Goal: Task Accomplishment & Management: Use online tool/utility

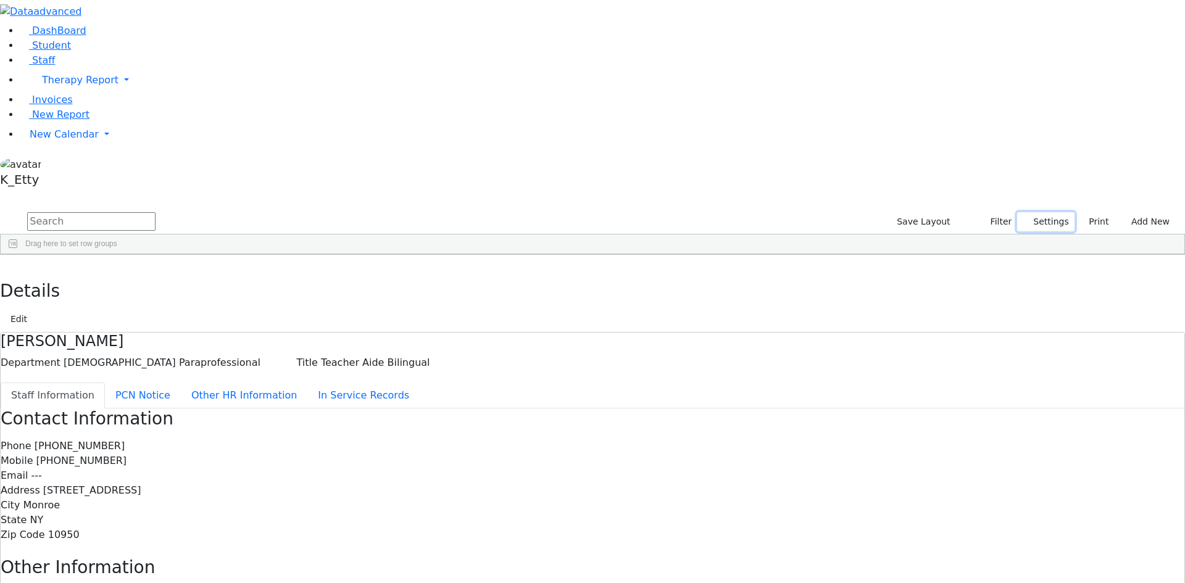
drag, startPoint x: 1021, startPoint y: 52, endPoint x: 1051, endPoint y: 101, distance: 56.8
click at [1022, 212] on button "Settings" at bounding box center [1045, 221] width 57 height 19
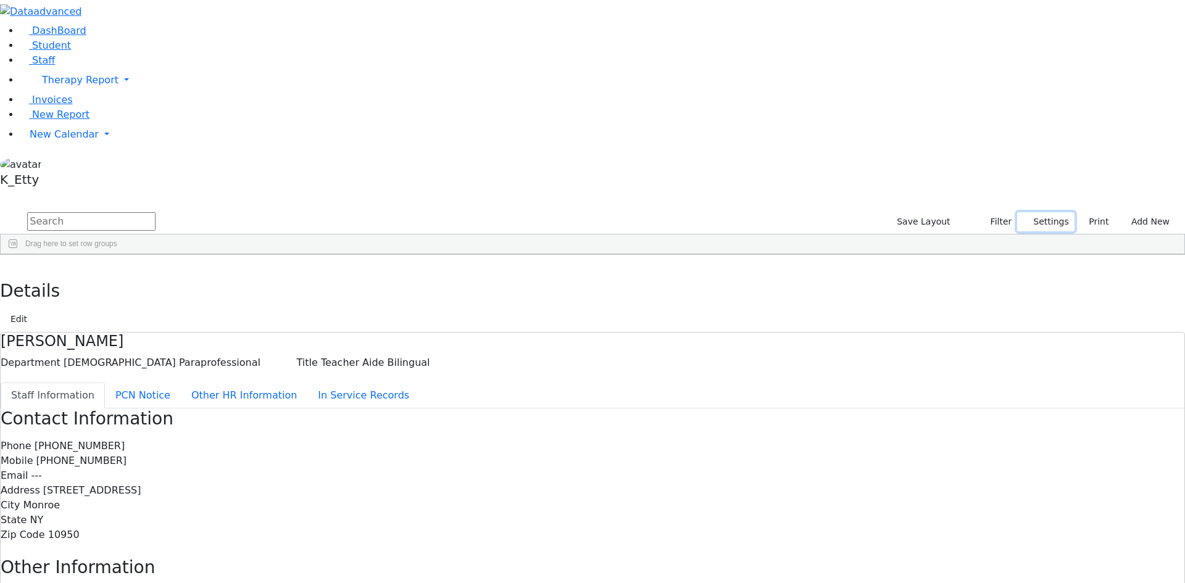
click at [1019, 212] on button "Settings" at bounding box center [1045, 221] width 57 height 19
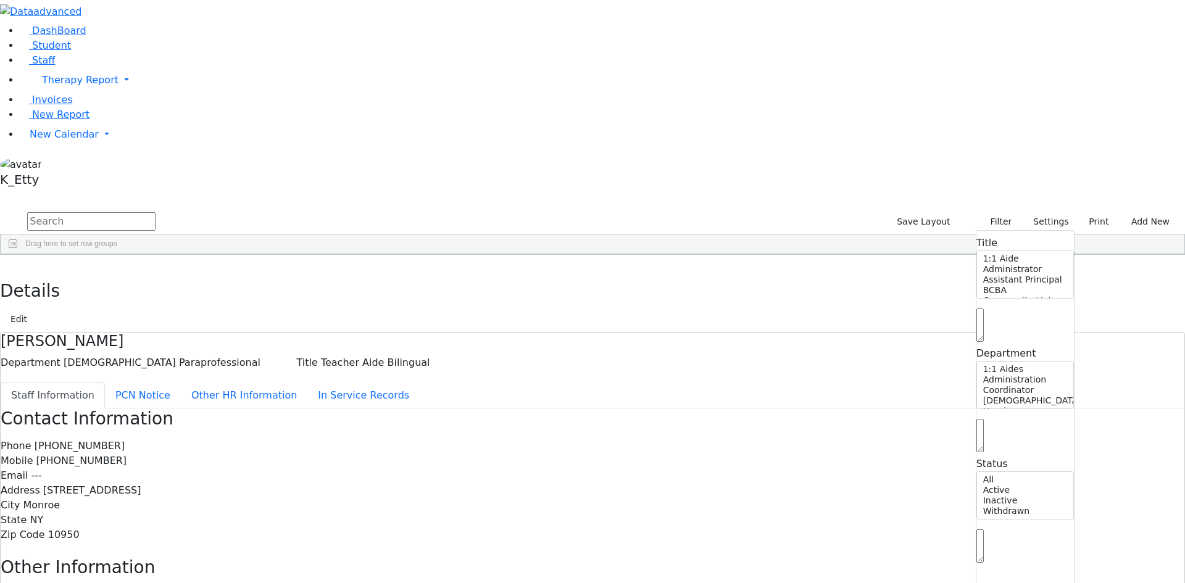
click at [984, 554] on span at bounding box center [979, 560] width 7 height 12
select select "Active"
click at [645, 259] on span at bounding box center [640, 264] width 10 height 10
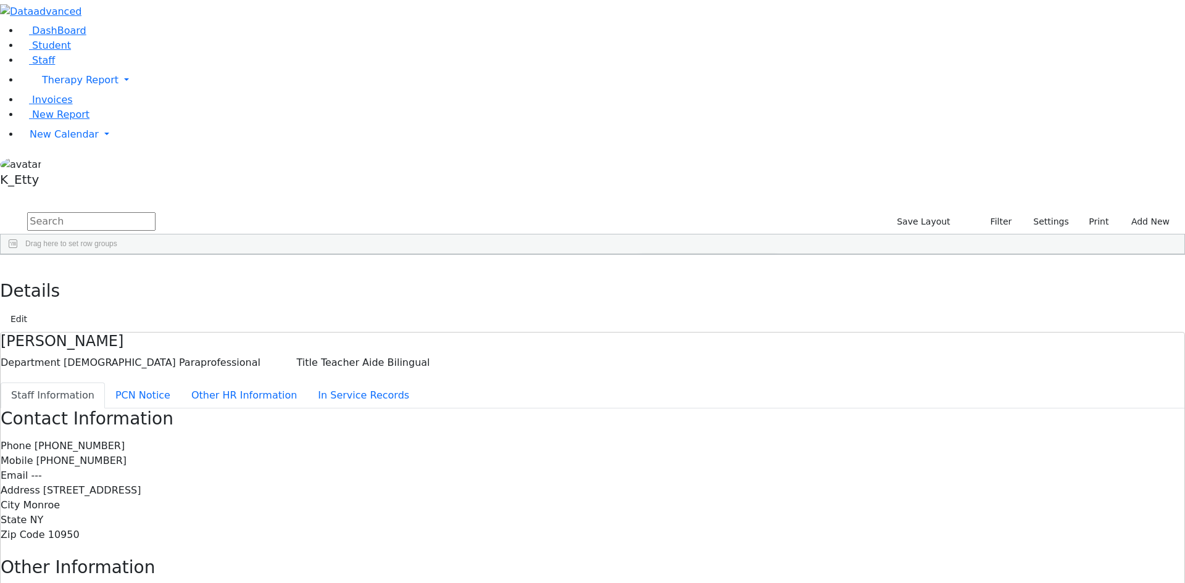
click at [681, 261] on span "filter" at bounding box center [676, 266] width 10 height 10
click at [689, 332] on div "(Select All)" at bounding box center [670, 336] width 35 height 9
click at [721, 391] on div "ECEC/Public School" at bounding box center [686, 395] width 67 height 9
click at [143, 344] on div "[PERSON_NAME] ([PERSON_NAME])" at bounding box center [106, 352] width 73 height 17
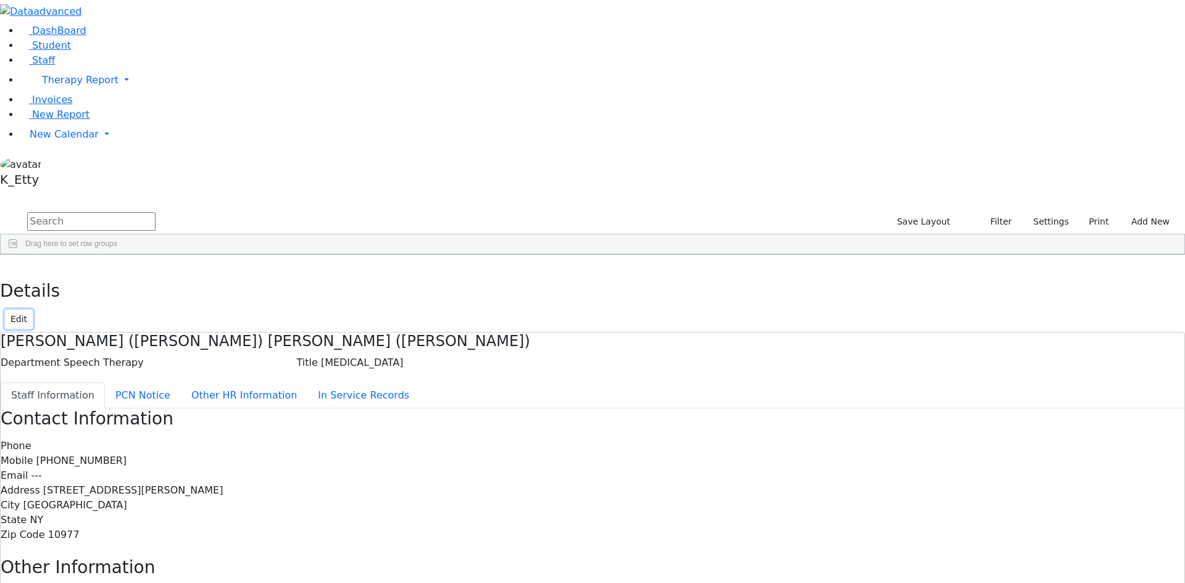
click at [33, 310] on button "Edit" at bounding box center [19, 319] width 28 height 19
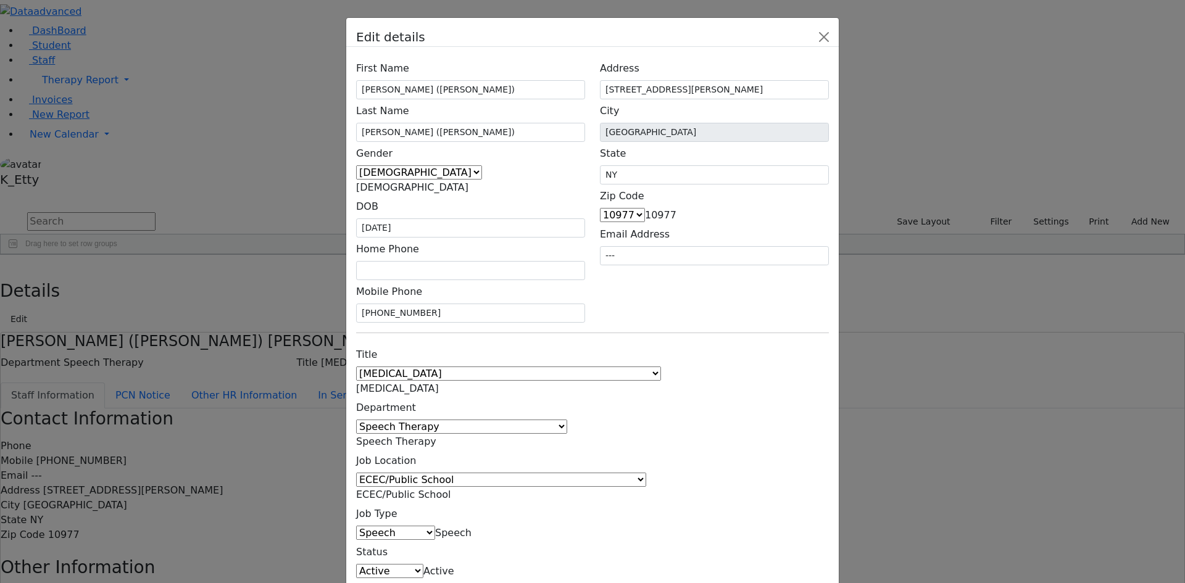
click at [451, 489] on span "ECEC/Public School" at bounding box center [403, 495] width 95 height 12
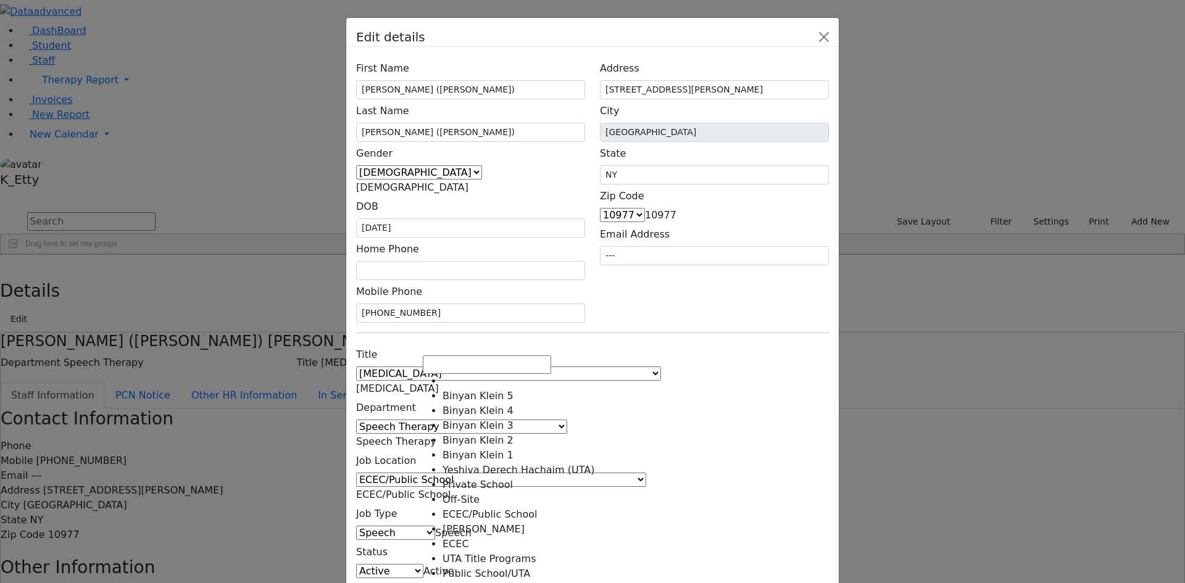
scroll to position [334, 0]
select select "1"
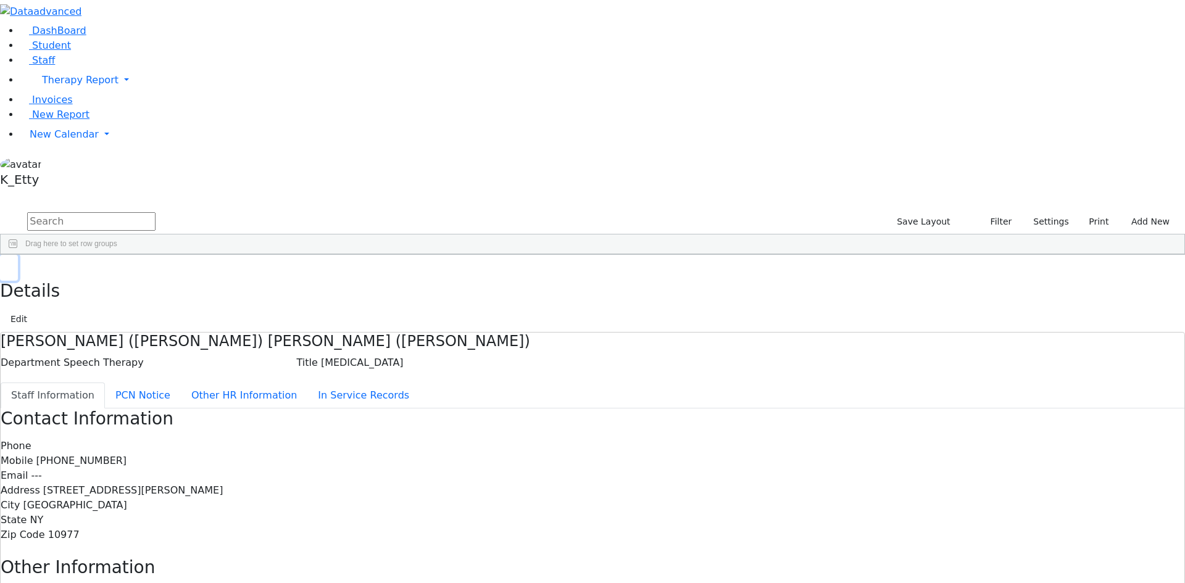
click at [12, 264] on icon "button" at bounding box center [9, 267] width 7 height 7
click at [1031, 212] on button "Settings" at bounding box center [1045, 221] width 57 height 19
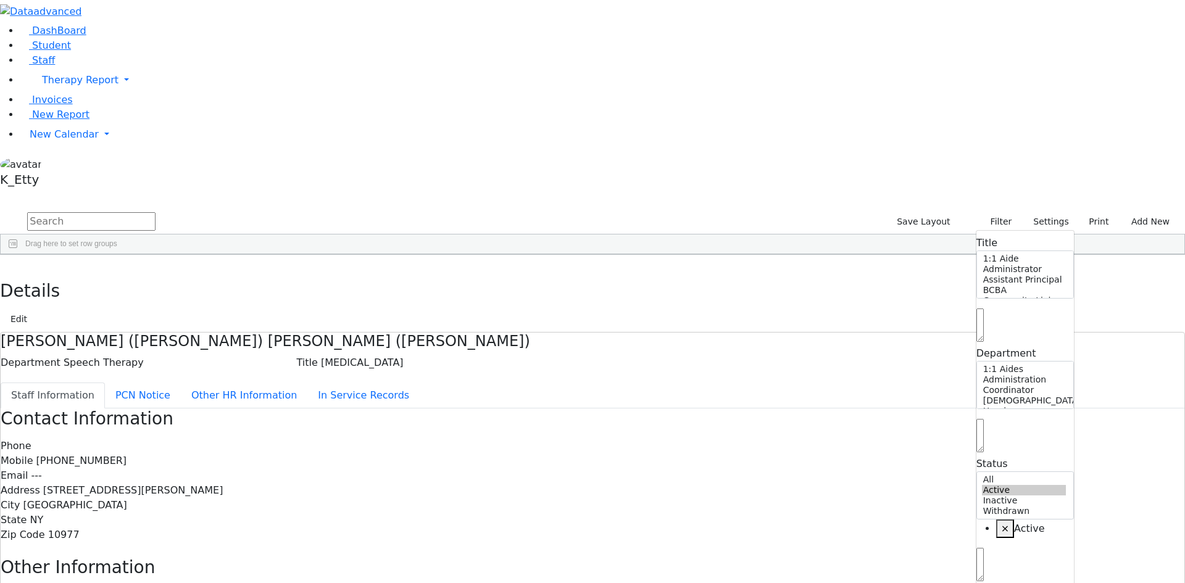
select select "Default select example"
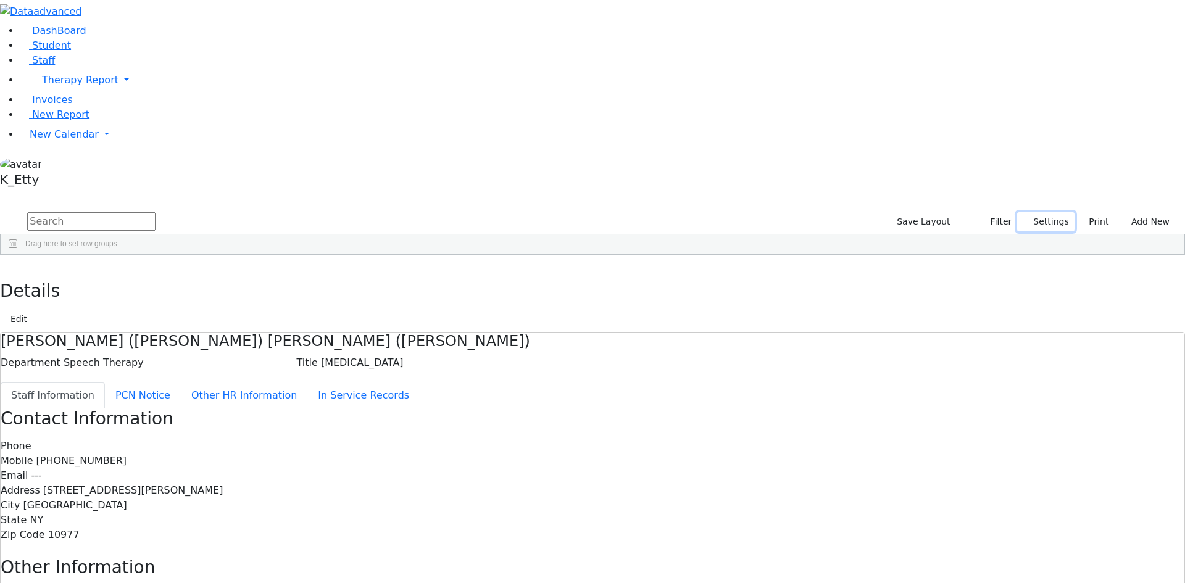
click at [1021, 212] on button "Settings" at bounding box center [1045, 221] width 57 height 19
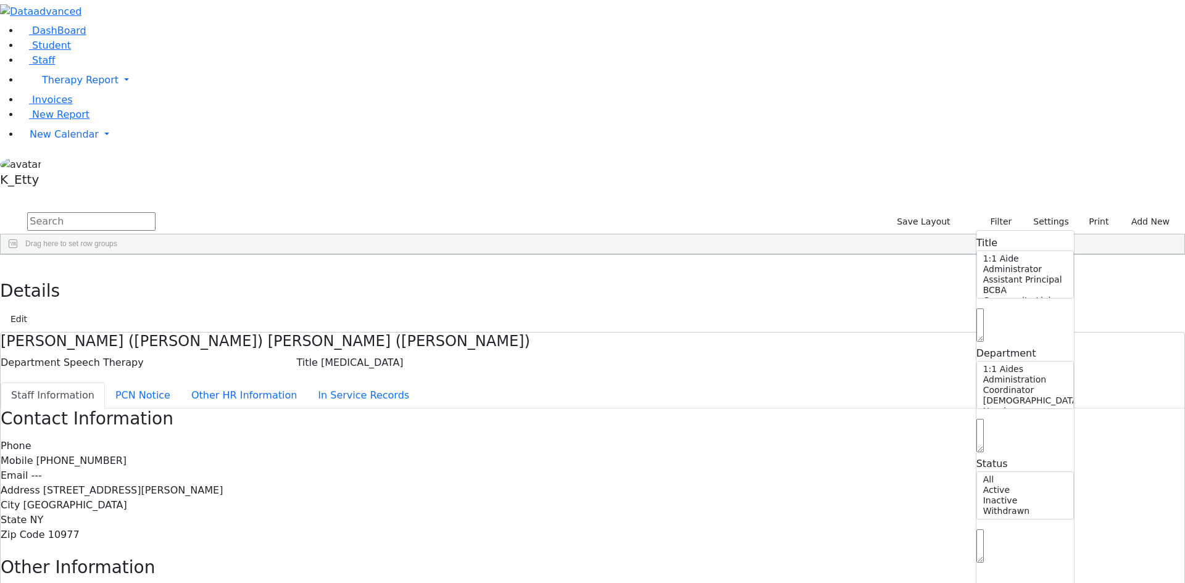
click at [977, 554] on span at bounding box center [979, 560] width 7 height 12
select select "Active"
click at [645, 259] on span at bounding box center [640, 264] width 10 height 10
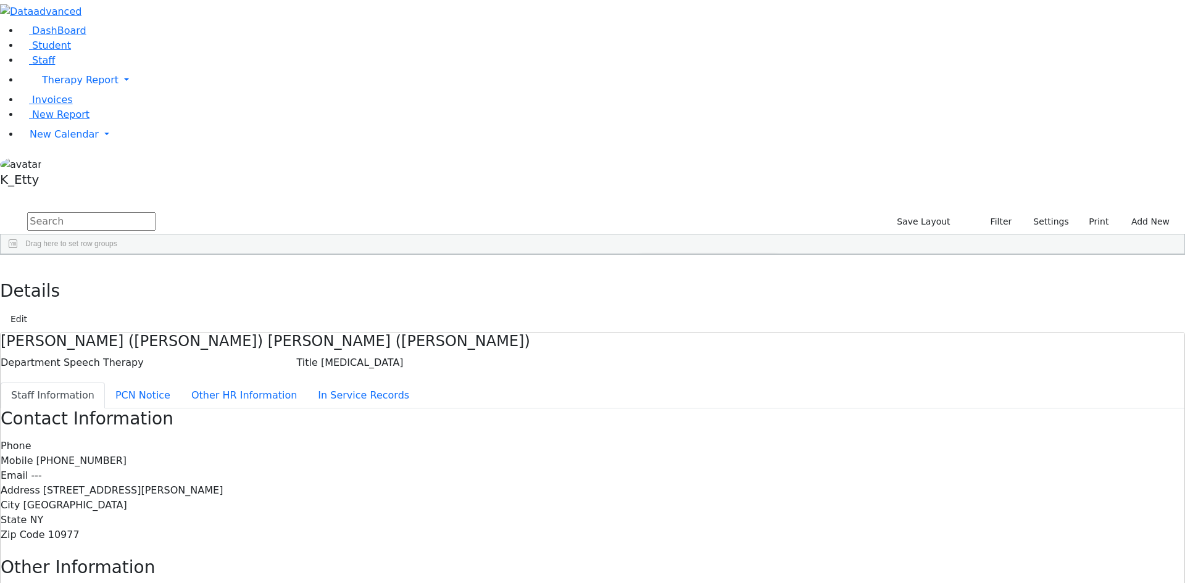
click at [769, 329] on div "(Select All)" at bounding box center [705, 336] width 128 height 15
click at [721, 391] on div "ECEC/Public School" at bounding box center [686, 395] width 67 height 9
click at [773, 310] on div "Loading... No matches. (Select All) (Blanks) District Office ECEC ECEC/Public S…" at bounding box center [705, 363] width 136 height 107
click at [689, 332] on div "(Select All)" at bounding box center [670, 336] width 35 height 9
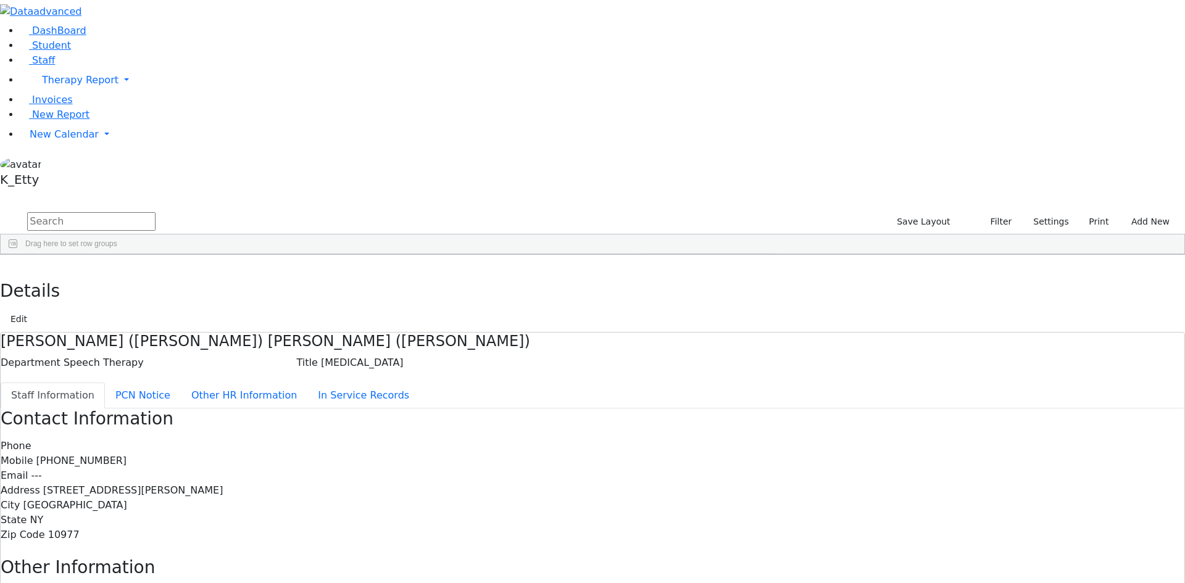
click at [721, 391] on div "ECEC/Public School" at bounding box center [686, 395] width 67 height 9
click at [699, 406] on div "Public School" at bounding box center [675, 410] width 45 height 9
click at [678, 376] on div "Off-Site" at bounding box center [665, 380] width 25 height 9
click at [354, 259] on span at bounding box center [349, 264] width 10 height 10
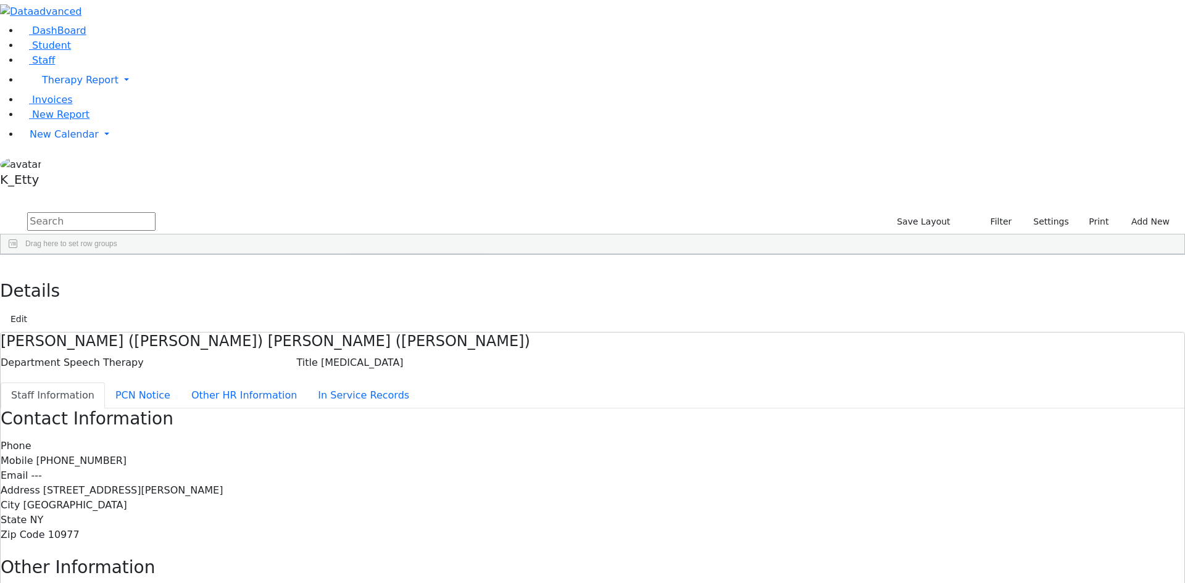
click at [397, 332] on div "(Select All)" at bounding box center [379, 336] width 35 height 9
click at [409, 347] on div "Administration" at bounding box center [385, 351] width 47 height 9
click at [401, 362] on div "Coordinator" at bounding box center [381, 366] width 39 height 9
click at [503, 376] on div "[DEMOGRAPHIC_DATA] Paraprofessional" at bounding box center [432, 380] width 141 height 9
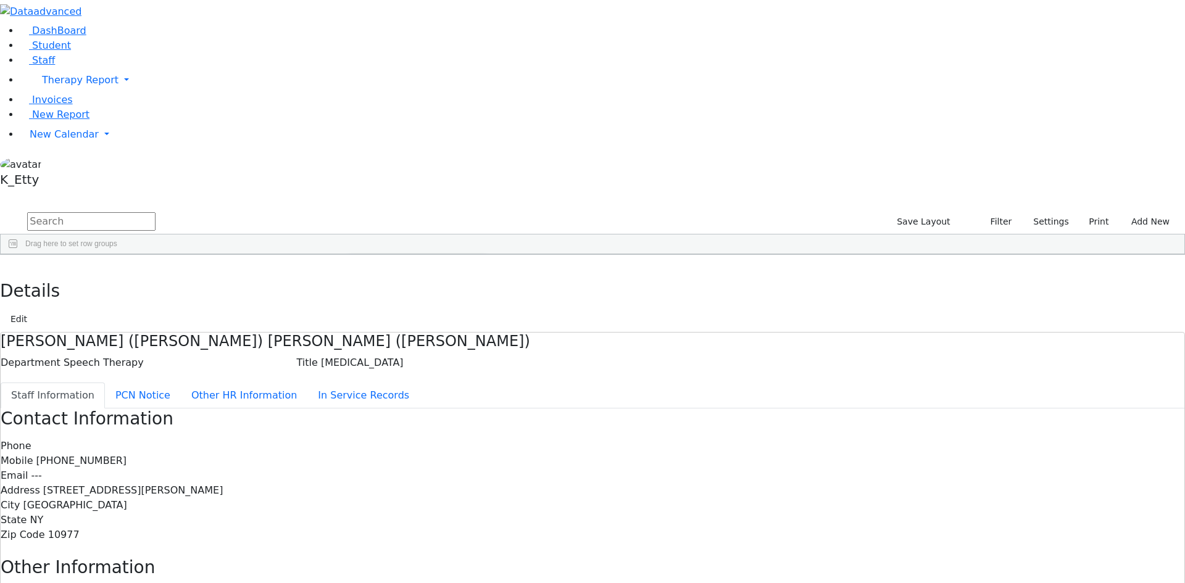
click at [430, 359] on div "Instructional Support" at bounding box center [396, 363] width 68 height 9
click at [405, 374] on div "Maintenance" at bounding box center [383, 378] width 43 height 9
click at [478, 386] on div "[DEMOGRAPHIC_DATA] Paraprofessional" at bounding box center [414, 393] width 128 height 15
click at [503, 389] on div "[DEMOGRAPHIC_DATA] Paraprofessional" at bounding box center [432, 393] width 141 height 9
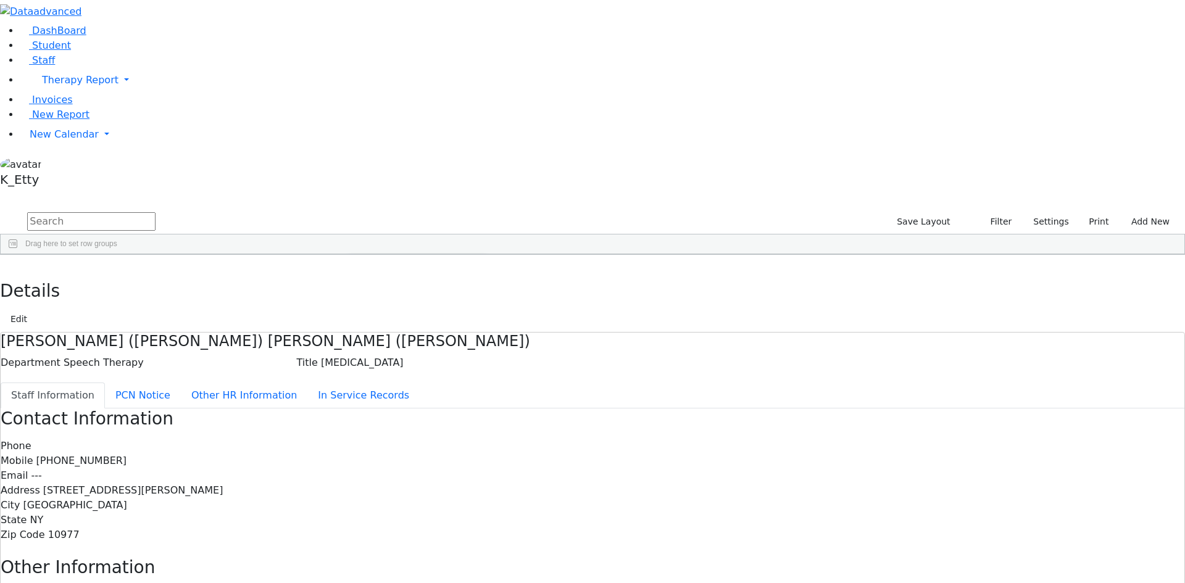
click at [388, 342] on div "Nursing" at bounding box center [374, 346] width 25 height 9
click at [399, 371] on div "Office Staff" at bounding box center [380, 375] width 36 height 9
click at [398, 386] on div "Other Staff" at bounding box center [380, 390] width 36 height 9
click at [392, 399] on div "Teaching" at bounding box center [377, 403] width 30 height 9
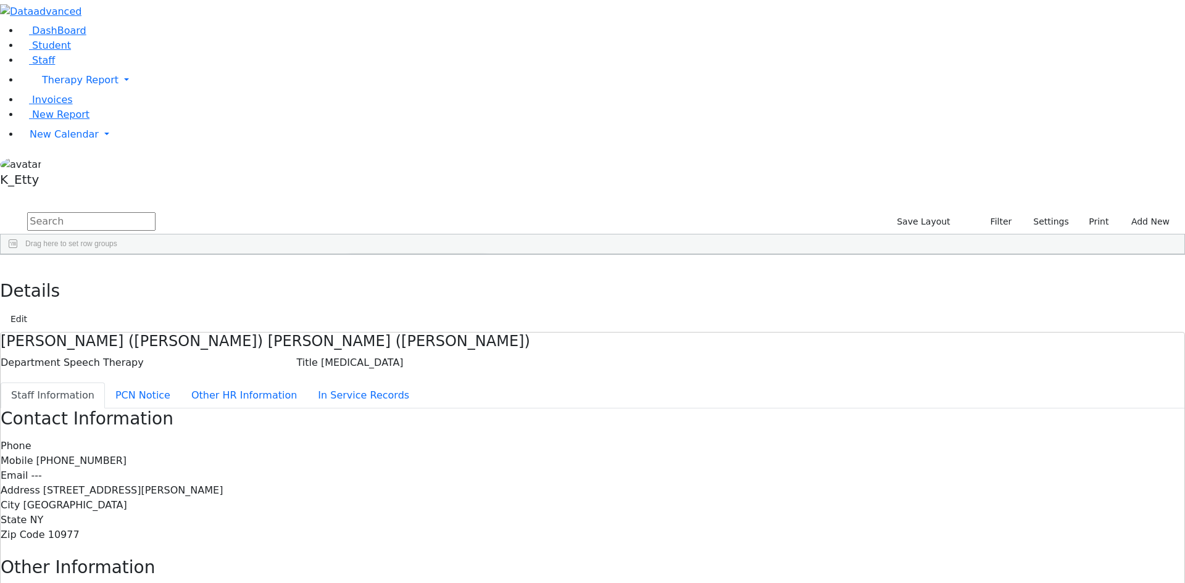
scroll to position [193, 0]
click at [156, 212] on input "text" at bounding box center [91, 221] width 128 height 19
click at [1174, 281] on span "Columns" at bounding box center [1178, 295] width 9 height 29
click at [1068, 346] on div "Gender" at bounding box center [1109, 353] width 115 height 15
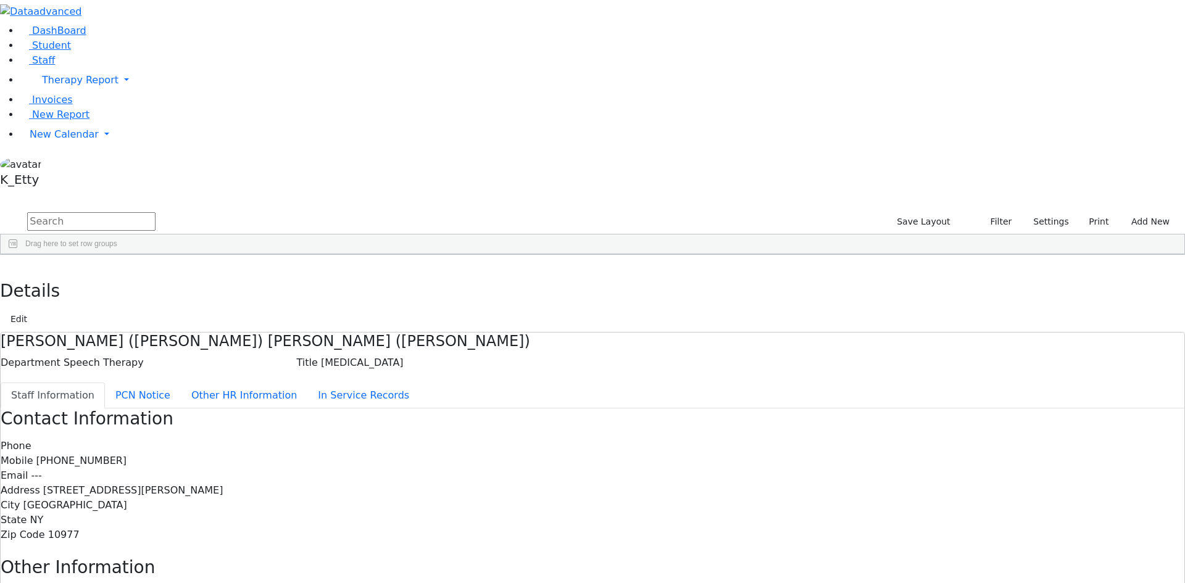
click at [1052, 348] on input "Gender column toggle visibility (hidden)" at bounding box center [1057, 353] width 10 height 10
checkbox input "true"
click at [1130, 296] on span "Drag here to set row groups" at bounding box center [1109, 289] width 123 height 13
click at [1069, 296] on span "Drag here to set row groups" at bounding box center [1109, 289] width 123 height 13
drag, startPoint x: 651, startPoint y: 323, endPoint x: 670, endPoint y: 323, distance: 18.5
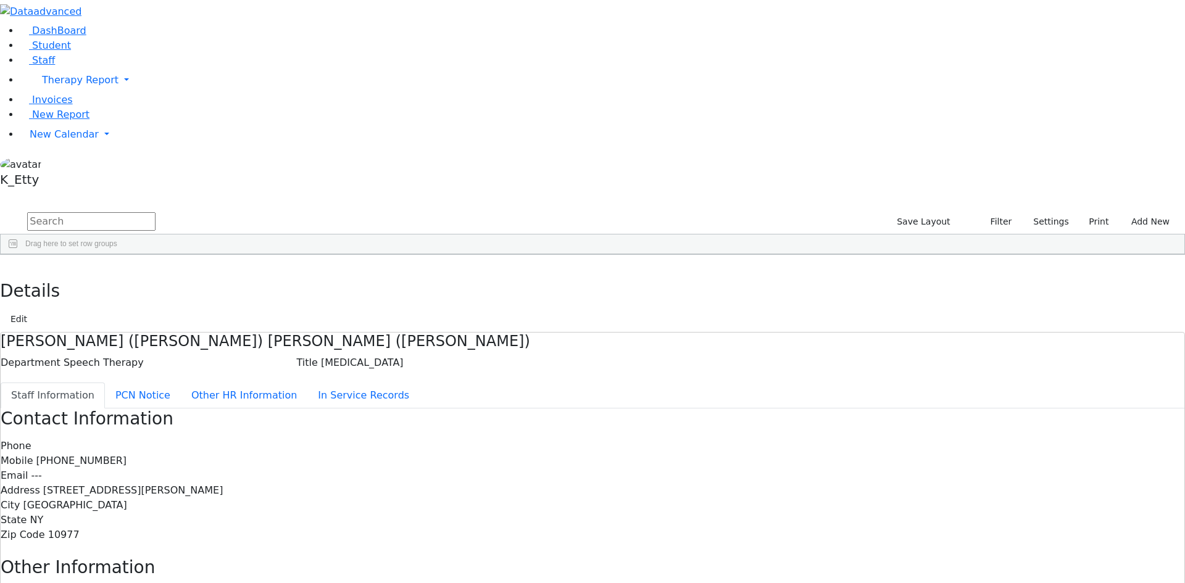
click at [551, 480] on span "Export" at bounding box center [509, 488] width 85 height 17
click at [668, 500] on span "Excel Export (.xlsx)‎" at bounding box center [630, 508] width 73 height 17
